Goal: Transaction & Acquisition: Purchase product/service

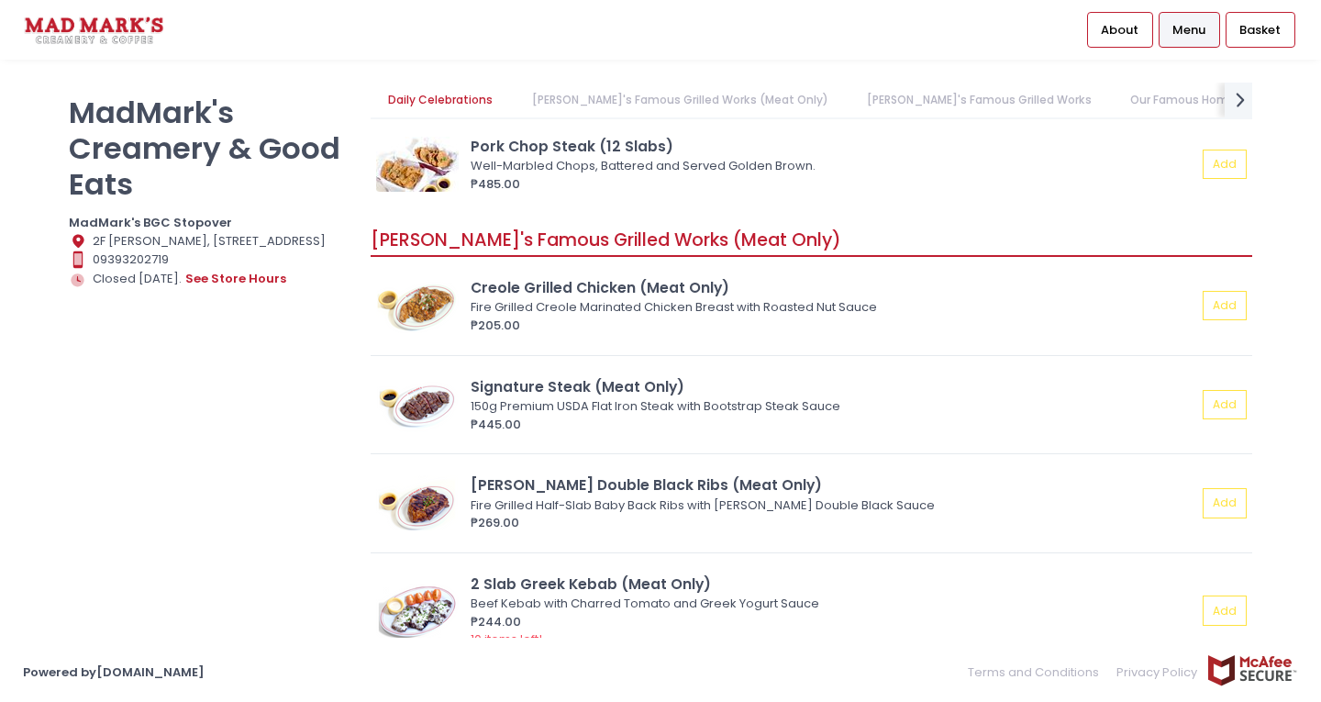
scroll to position [459, 0]
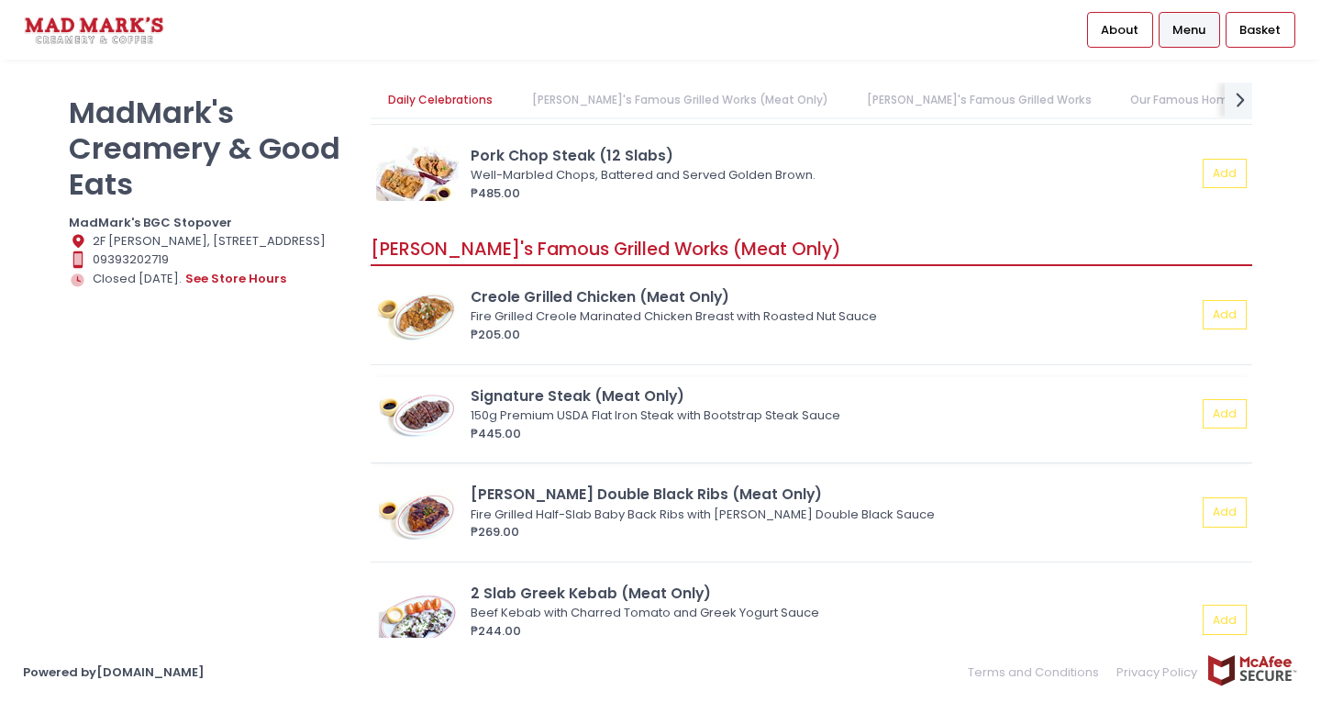
click at [438, 417] on img at bounding box center [417, 413] width 83 height 55
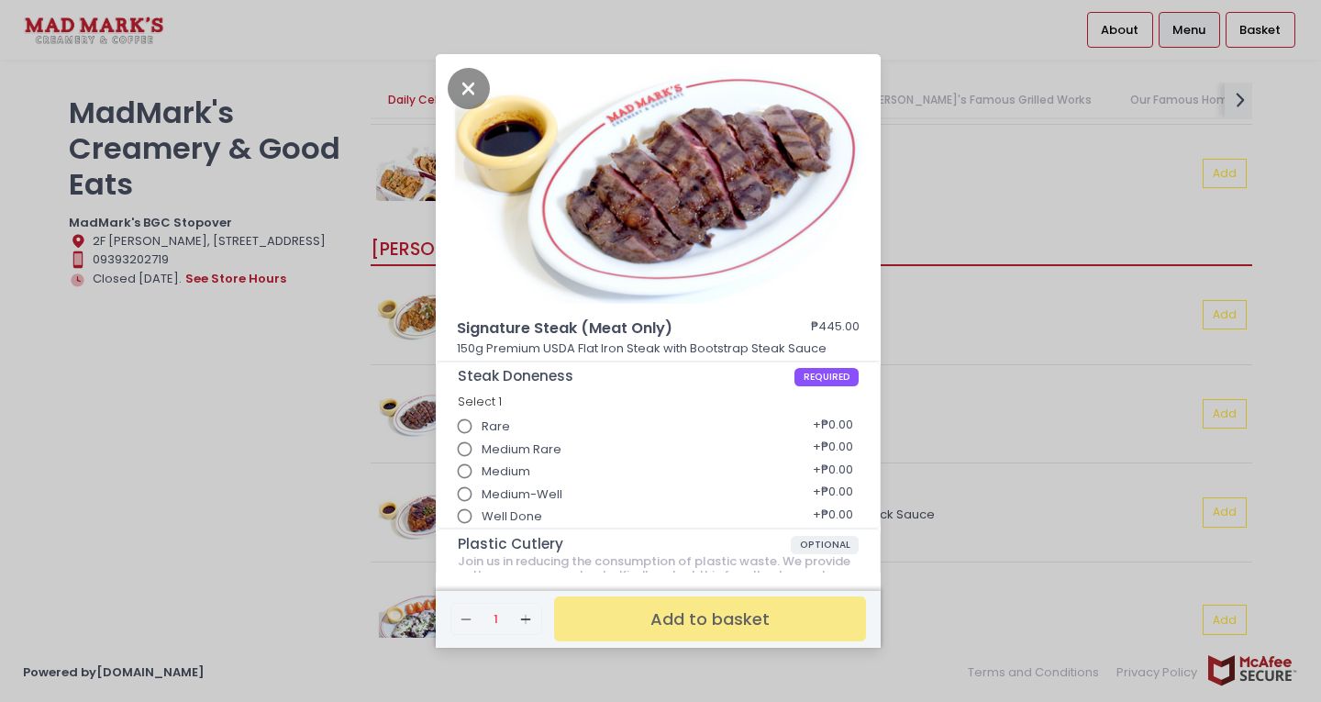
click at [949, 367] on div "Signature Steak (Meat Only) ₱445.00 150g Premium USDA Flat Iron Steak with Boot…" at bounding box center [660, 351] width 1321 height 702
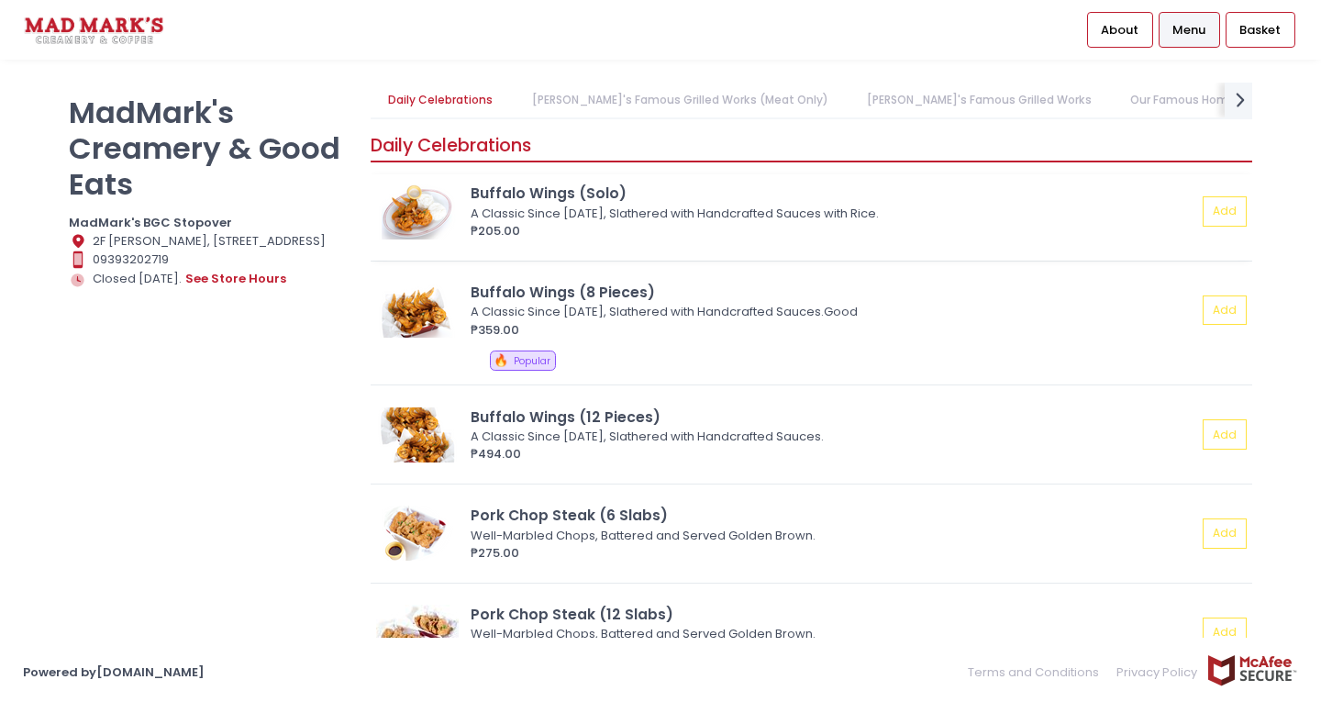
click at [419, 208] on img at bounding box center [417, 211] width 83 height 55
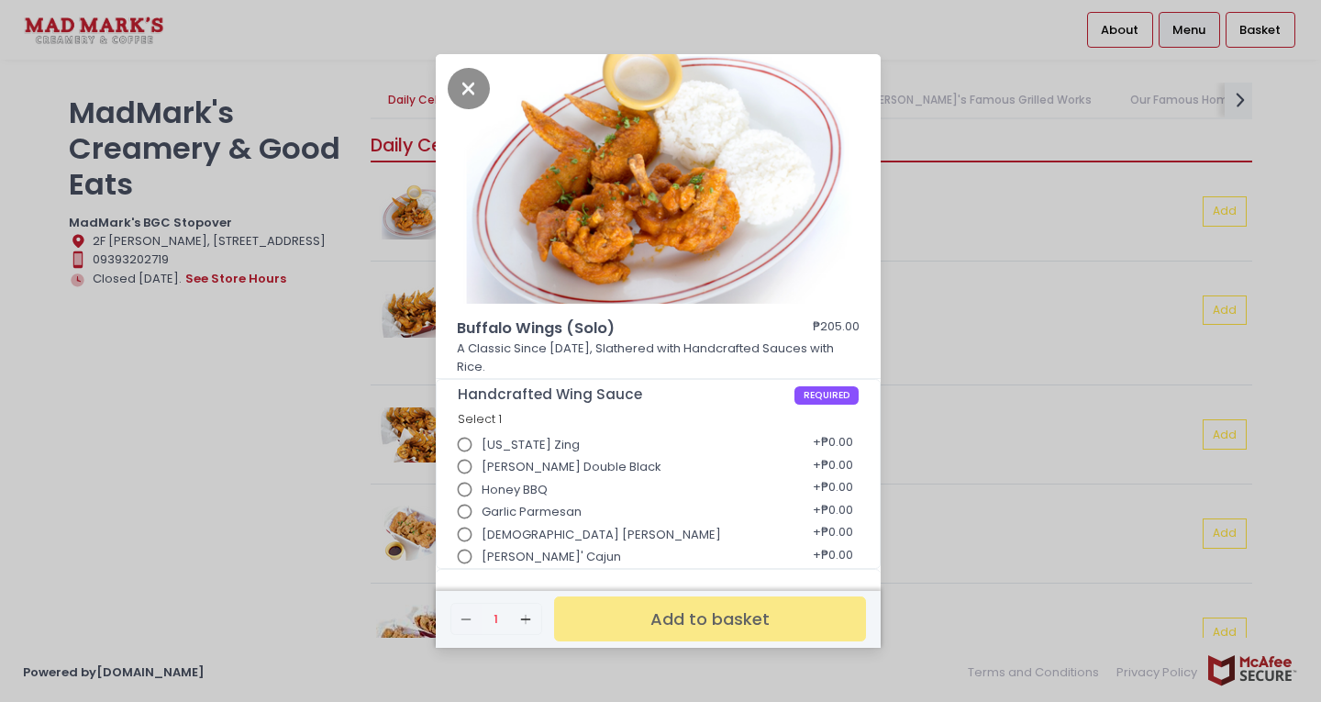
click at [952, 299] on div "Buffalo Wings (Solo) ₱205.00 A Classic Since 2011, Slathered with Handcrafted S…" at bounding box center [660, 351] width 1321 height 702
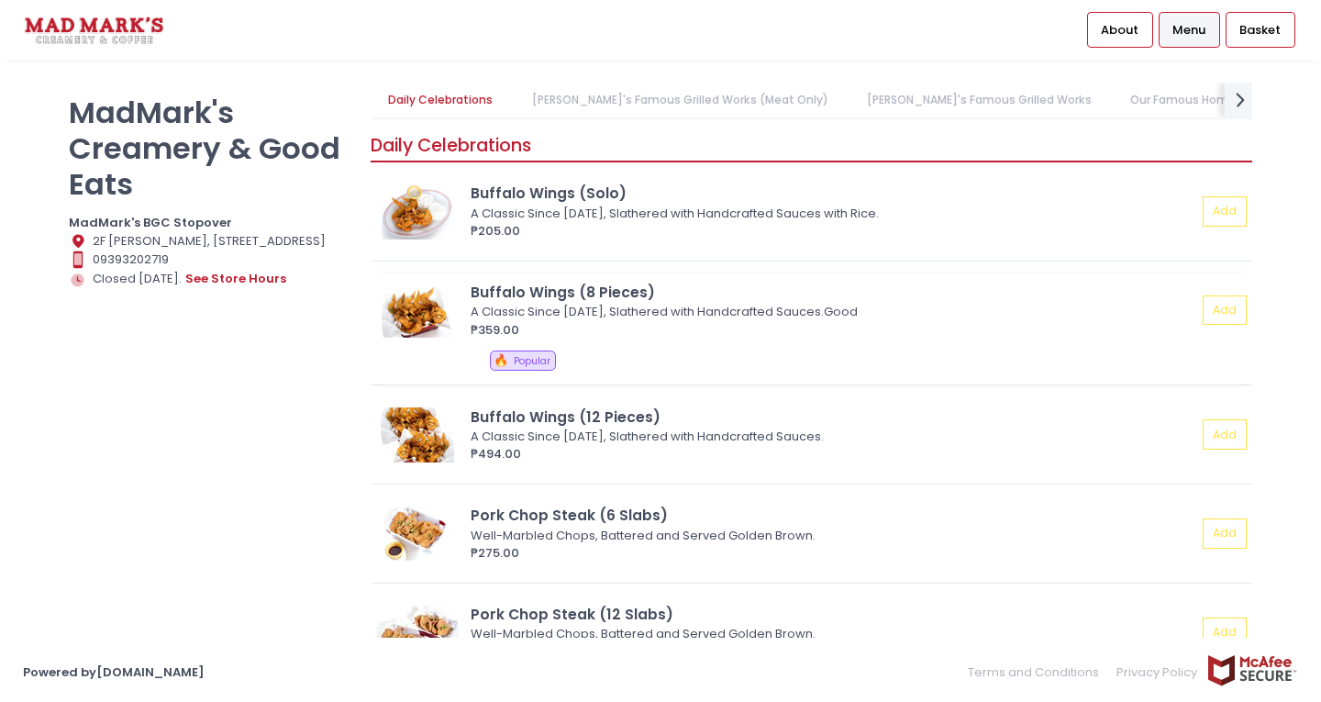
click at [407, 310] on img at bounding box center [417, 310] width 83 height 55
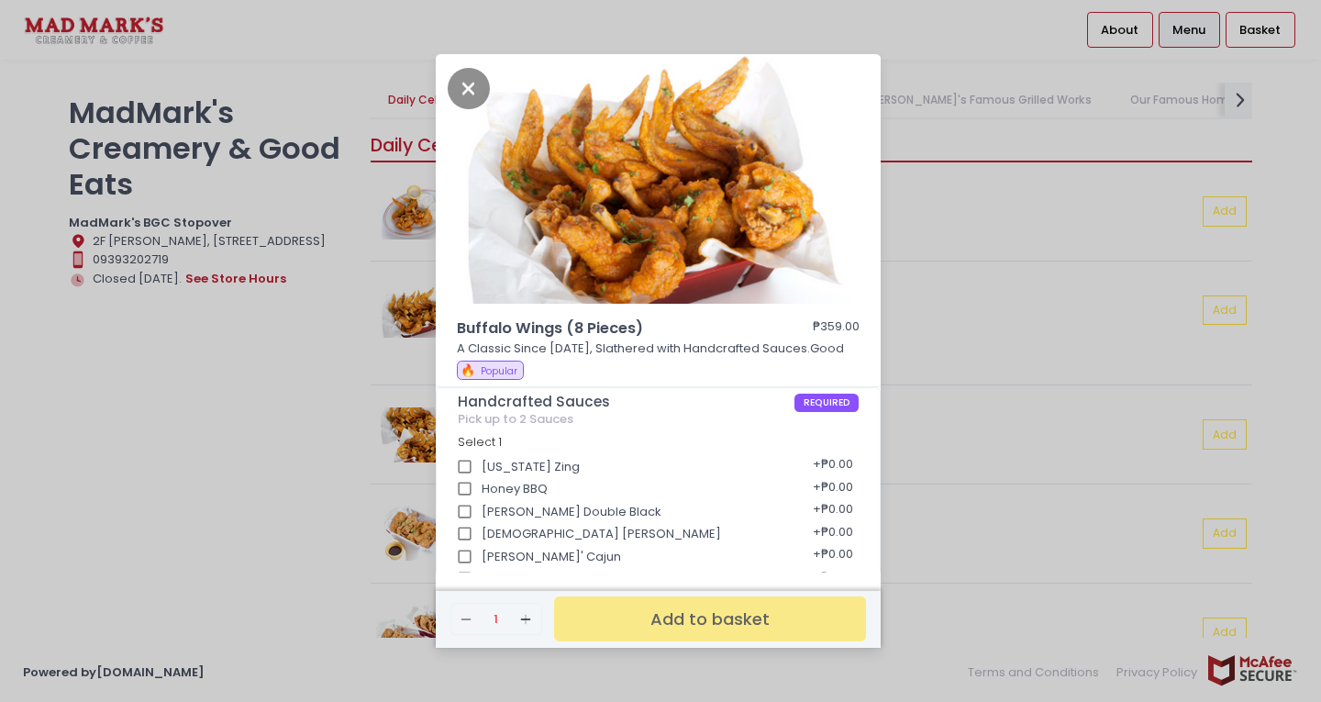
click at [1001, 298] on div "Buffalo Wings (8 Pieces) ₱359.00 A Classic Since 2011, Slathered with Handcraft…" at bounding box center [660, 351] width 1321 height 702
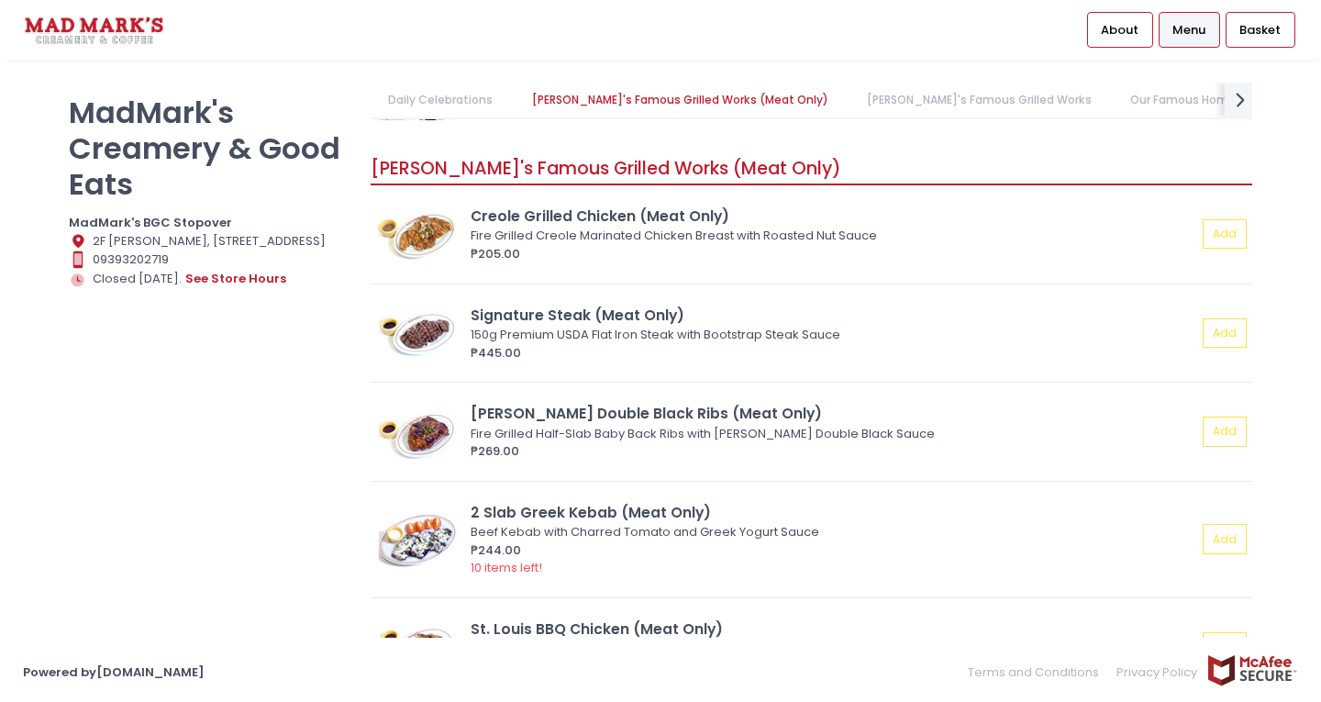
scroll to position [550, 0]
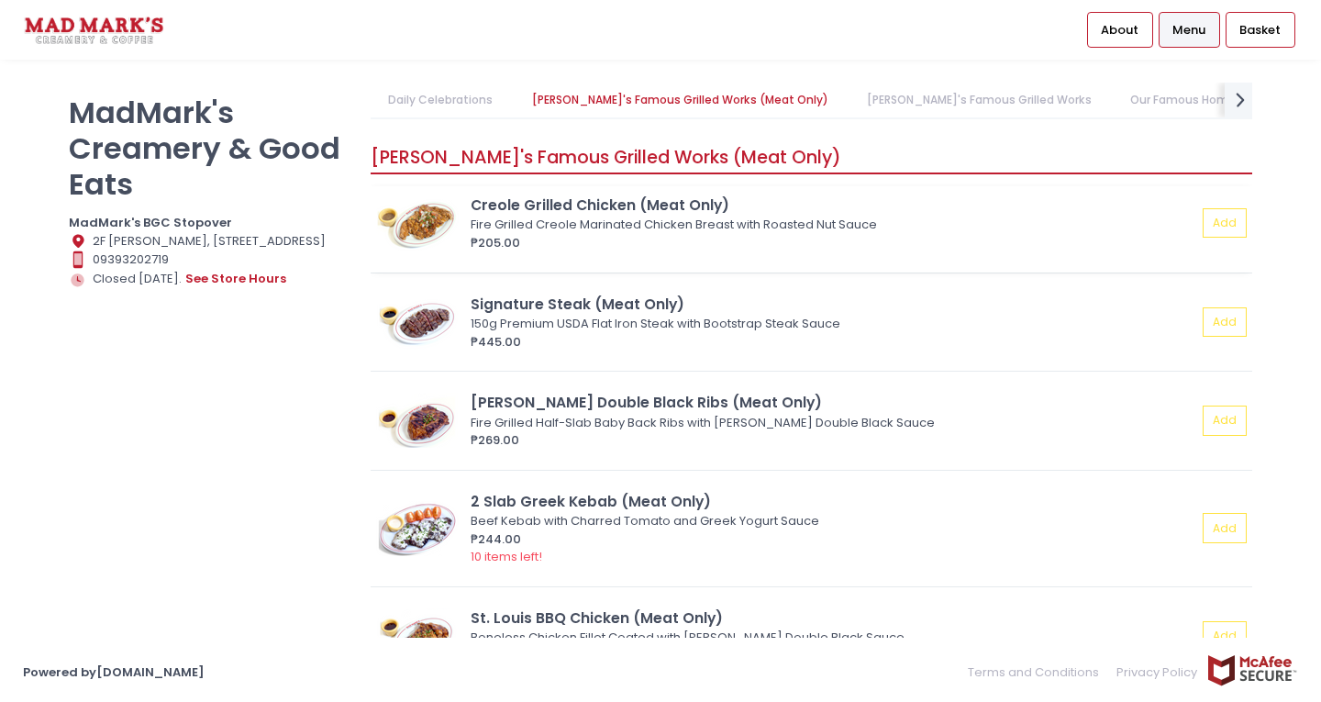
click at [435, 221] on img at bounding box center [417, 222] width 83 height 55
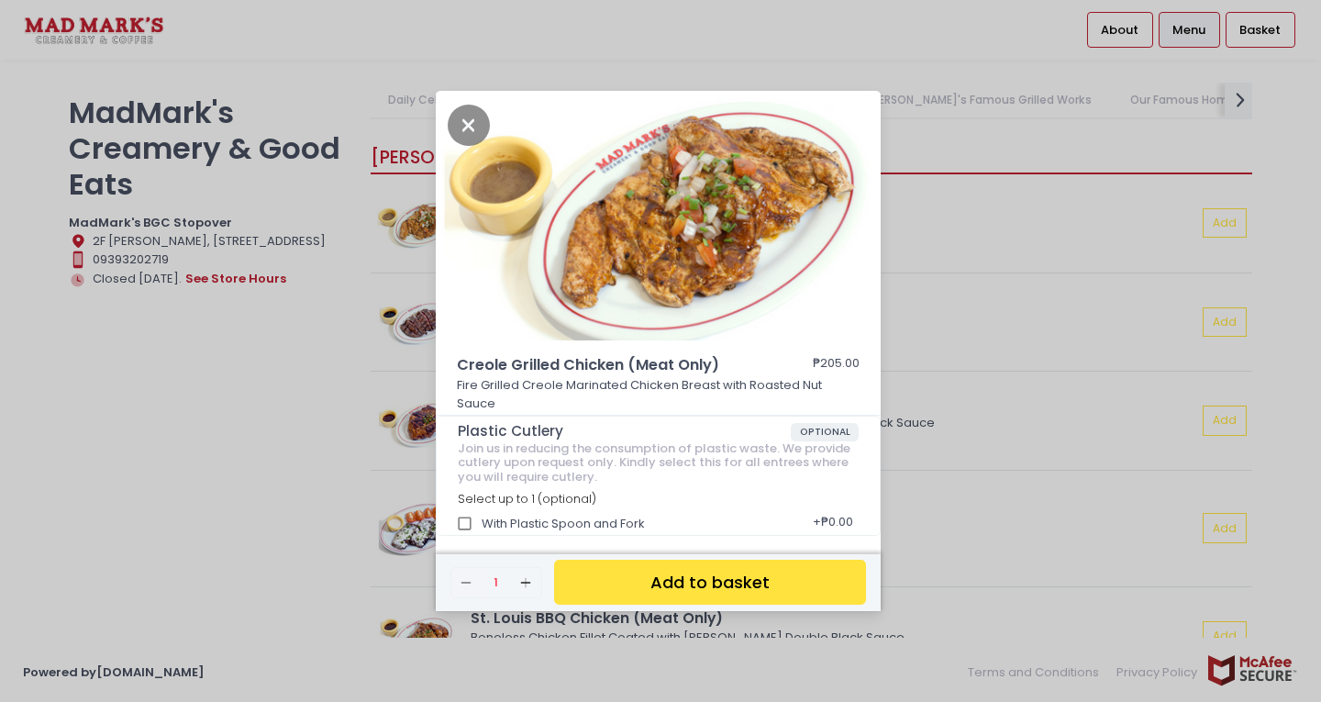
click at [942, 344] on div "Creole Grilled Chicken (Meat Only) ₱205.00 Fire Grilled Creole Marinated Chicke…" at bounding box center [660, 351] width 1321 height 702
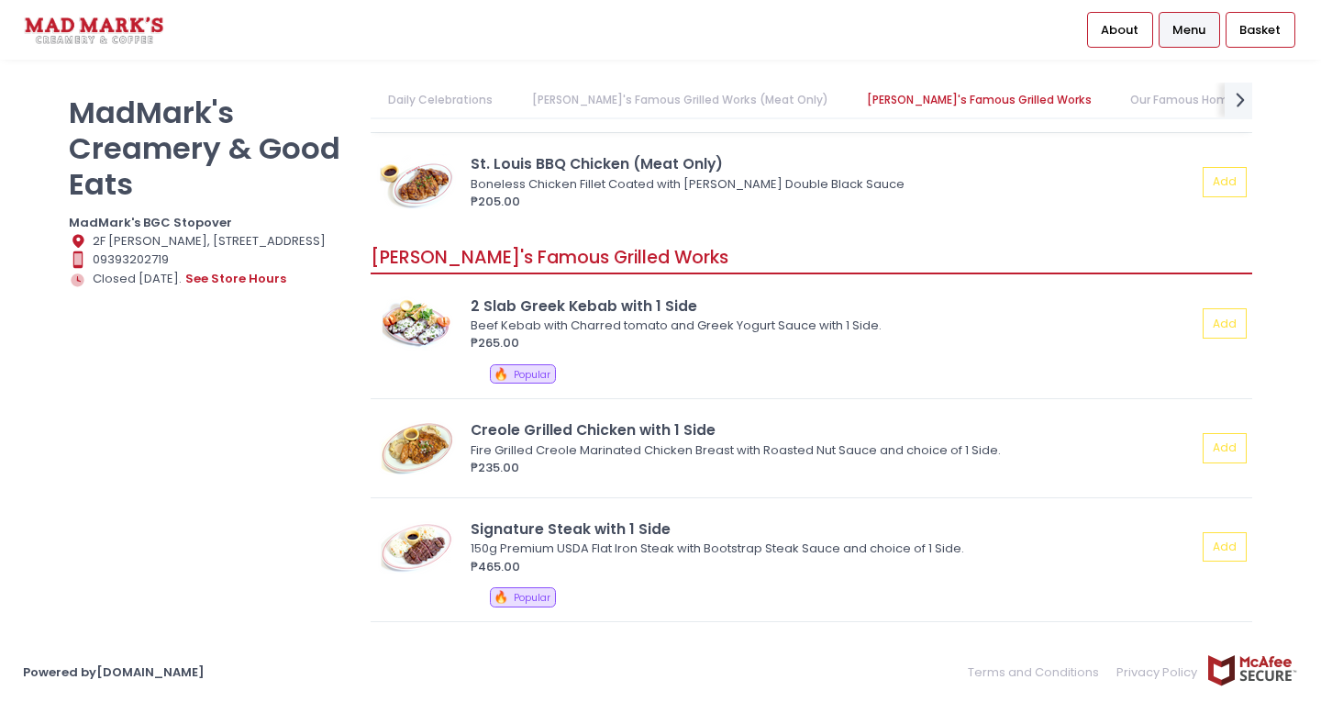
scroll to position [1009, 0]
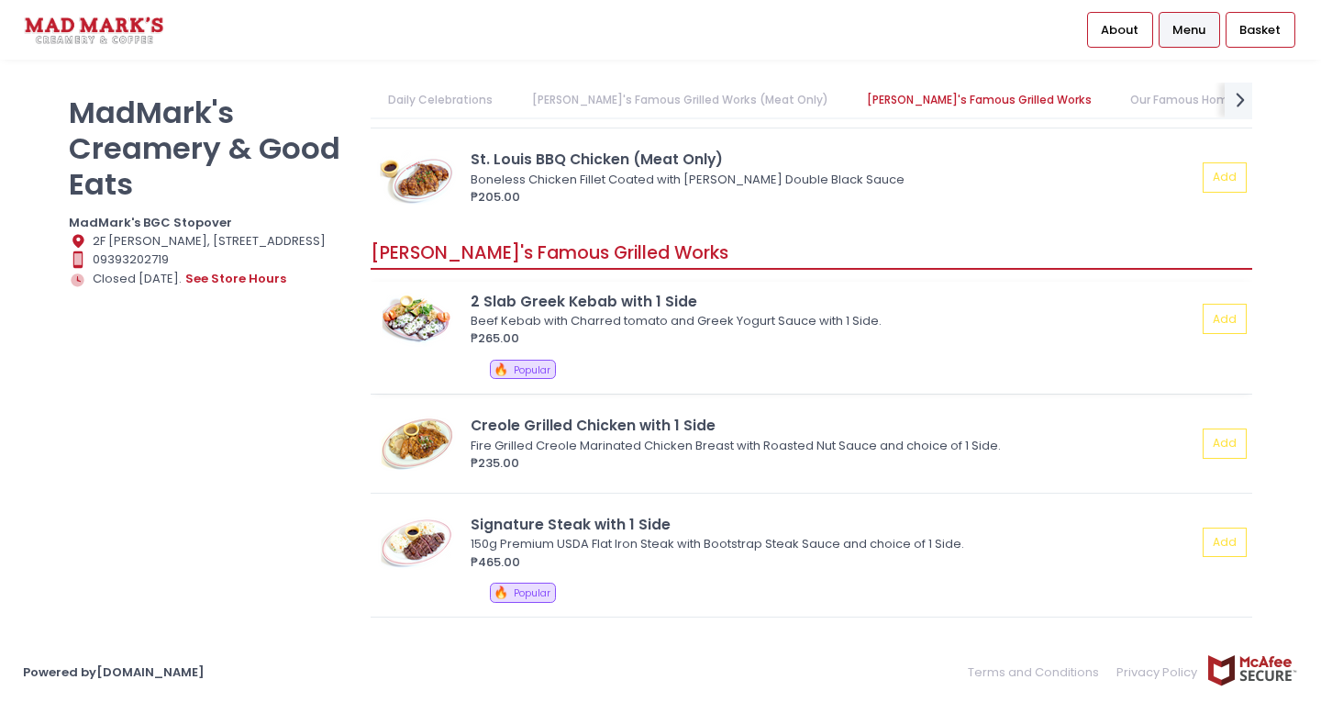
click at [401, 315] on img at bounding box center [417, 319] width 83 height 55
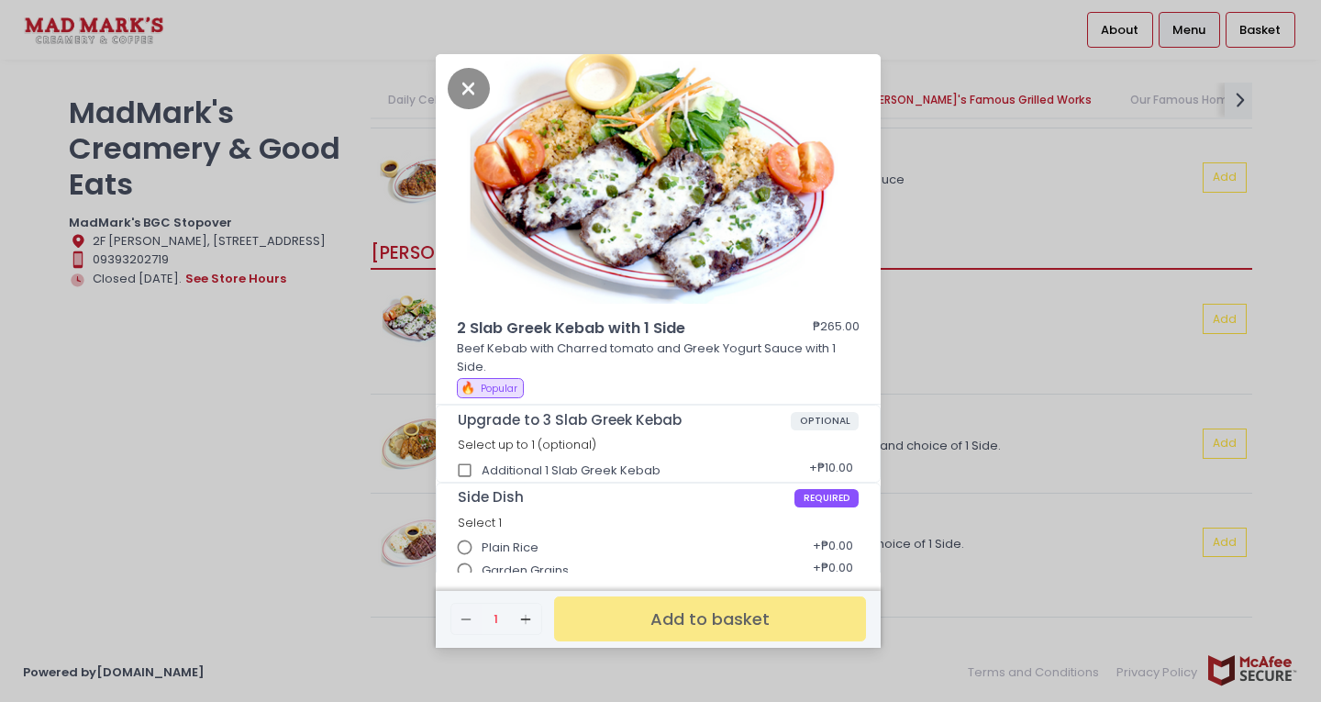
click at [937, 350] on div "2 Slab Greek Kebab with 1 Side ₱265.00 Beef Kebab with Charred tomato and Greek…" at bounding box center [660, 351] width 1321 height 702
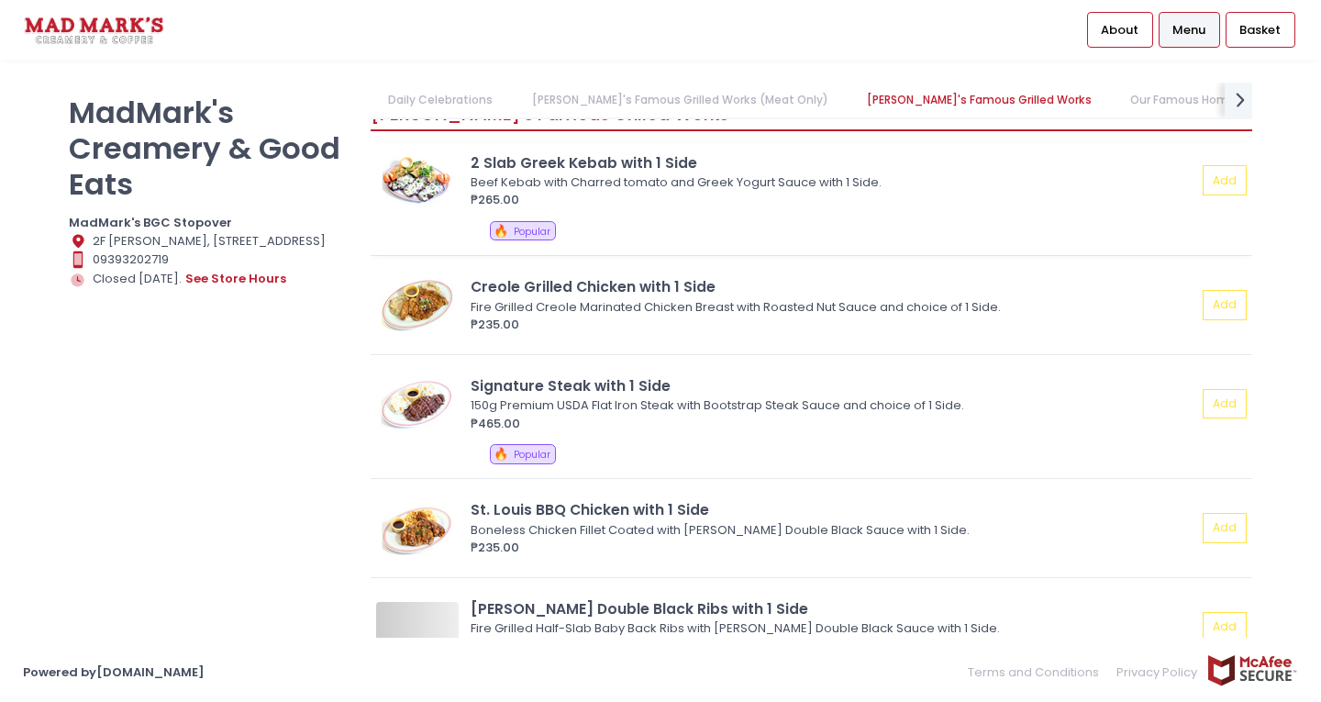
scroll to position [1193, 0]
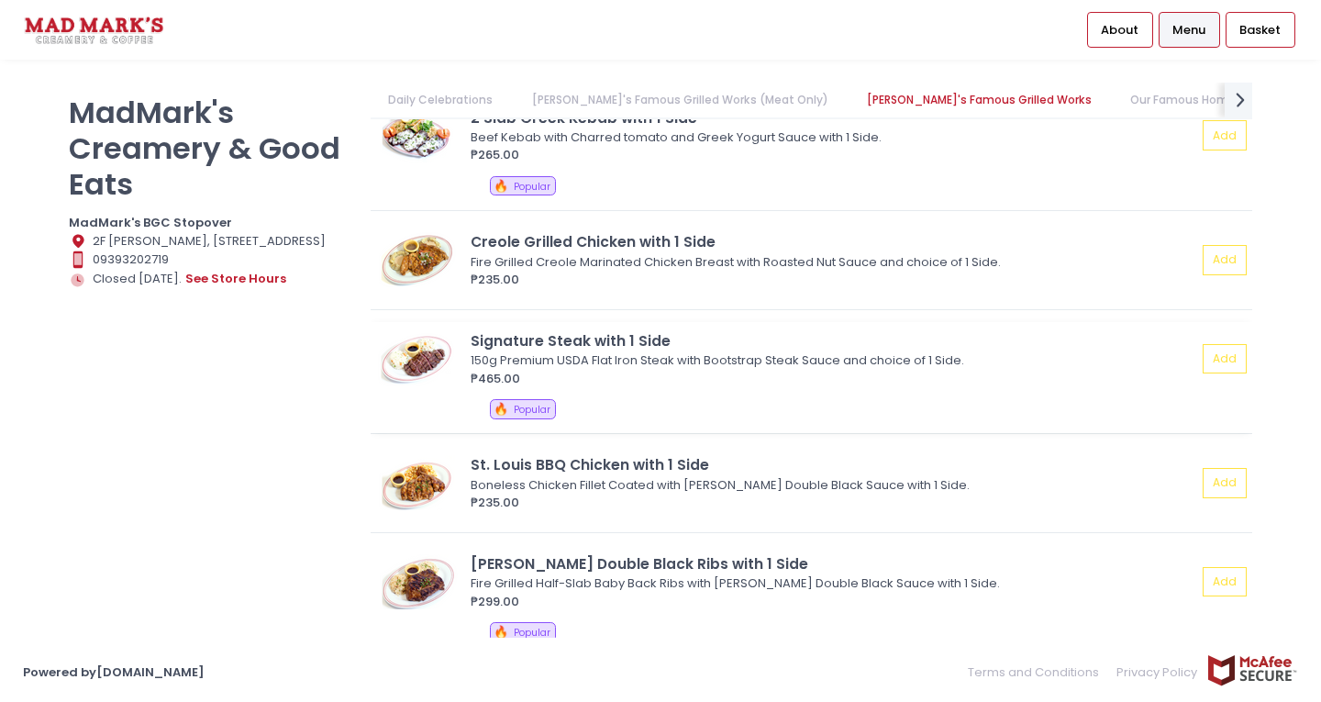
click at [404, 358] on img at bounding box center [417, 358] width 83 height 55
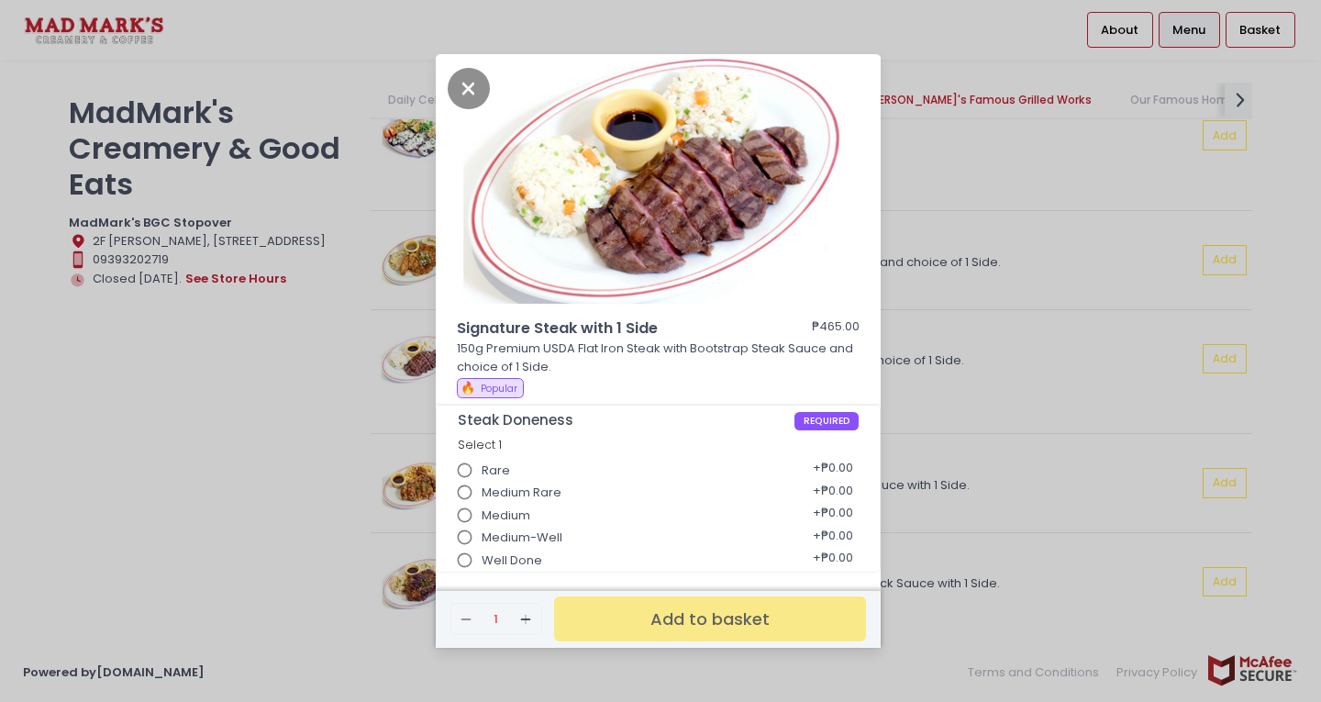
click at [944, 358] on div "Signature Steak with 1 Side ₱465.00 150g Premium USDA Flat Iron Steak with Boot…" at bounding box center [660, 351] width 1321 height 702
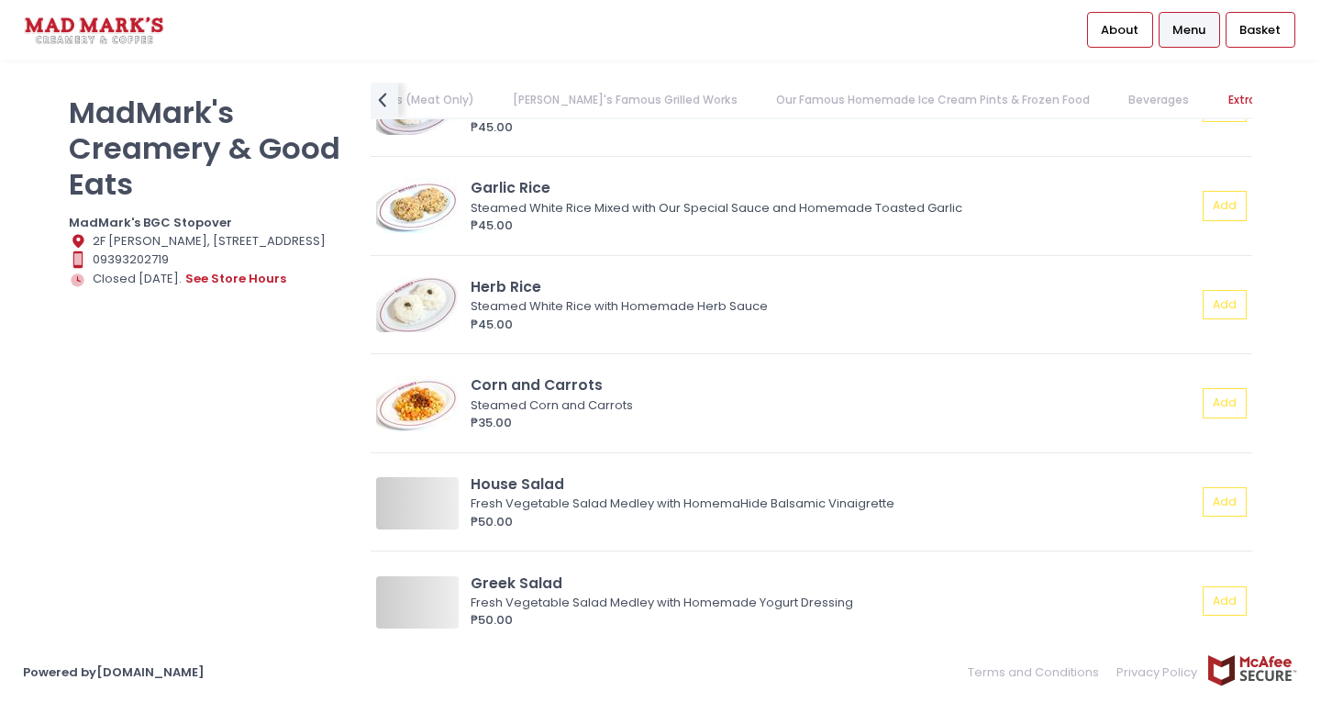
scroll to position [3099, 0]
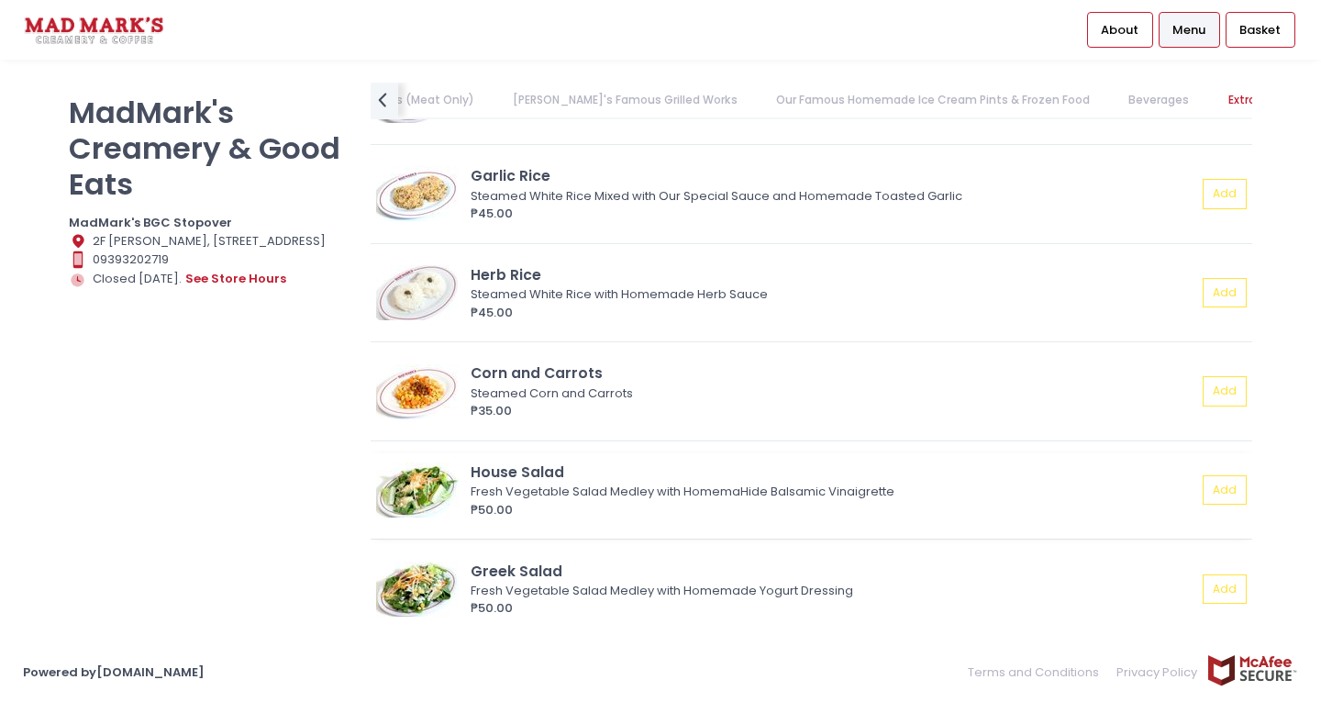
click at [427, 479] on img at bounding box center [417, 489] width 83 height 55
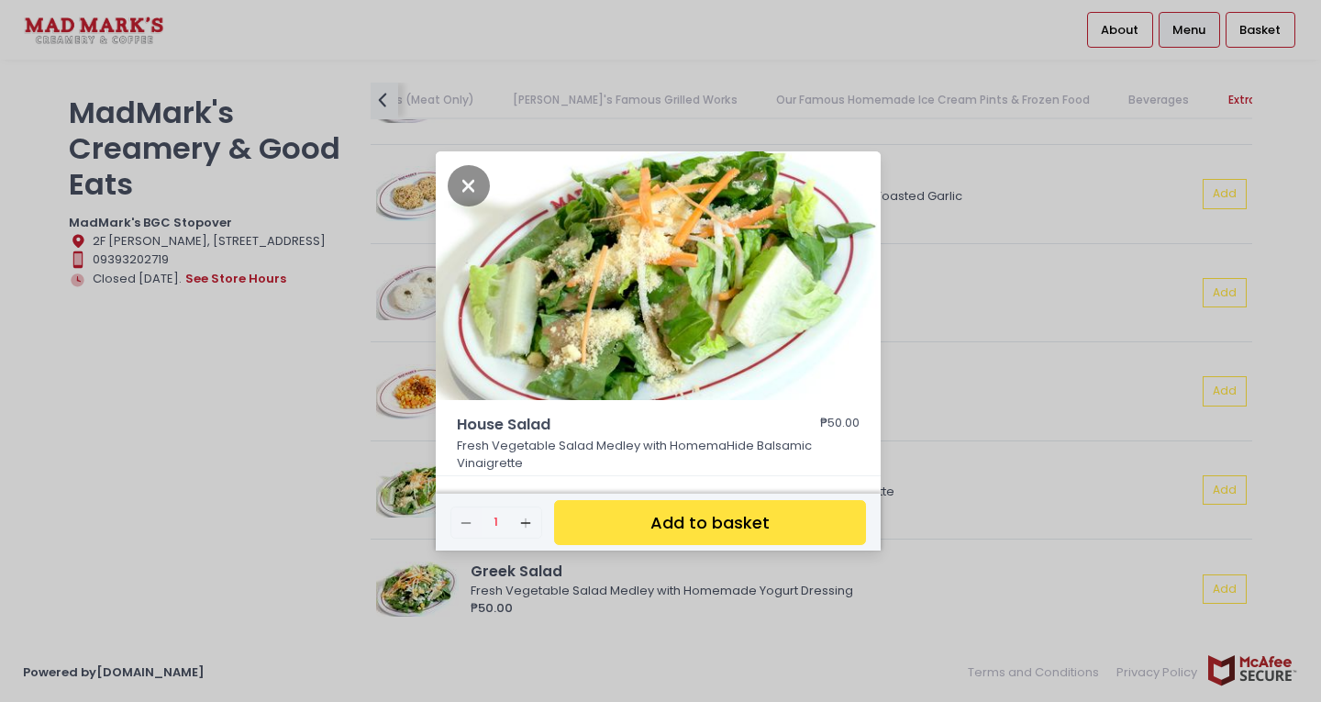
click at [956, 362] on div "House Salad ₱50.00 Fresh Vegetable Salad Medley with HomemaHide Balsamic Vinaig…" at bounding box center [660, 351] width 1321 height 702
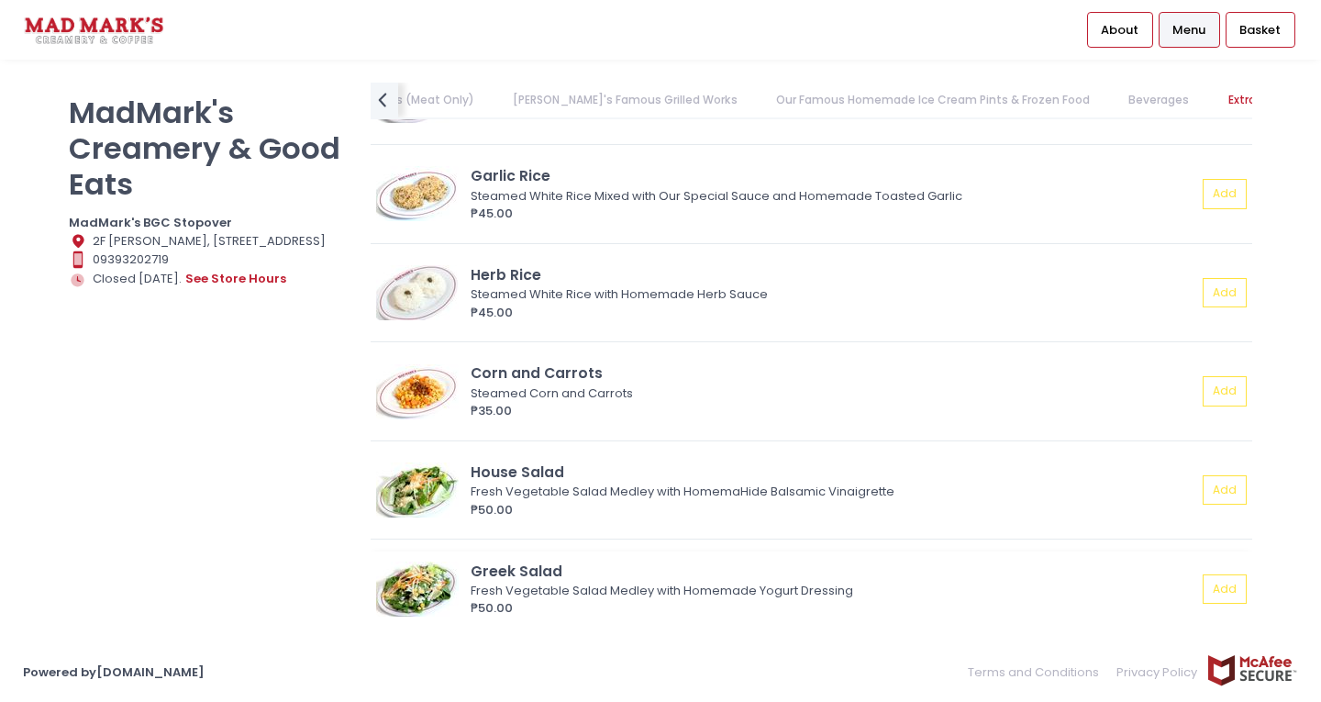
click at [432, 572] on img at bounding box center [417, 588] width 83 height 55
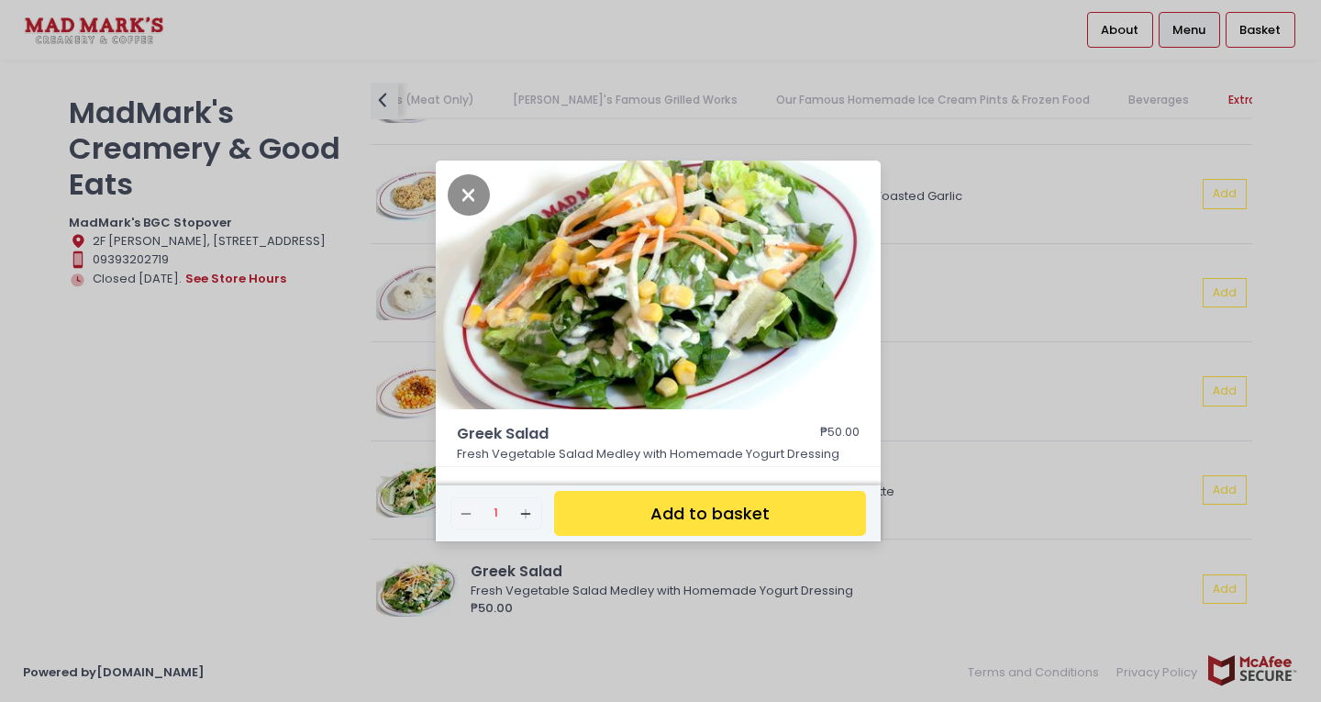
click at [988, 364] on div "Greek Salad ₱50.00 Fresh Vegetable Salad Medley with Homemade Yogurt Dressing R…" at bounding box center [660, 351] width 1321 height 702
